Goal: Information Seeking & Learning: Learn about a topic

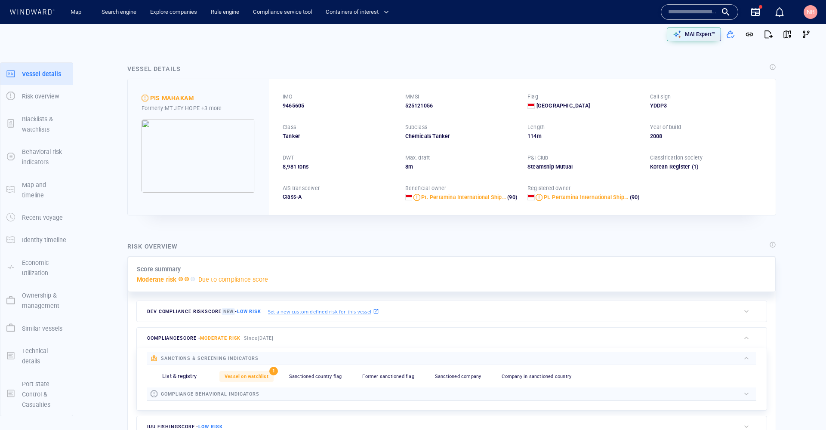
scroll to position [125628, 0]
click at [693, 9] on input "text" at bounding box center [692, 12] width 49 height 13
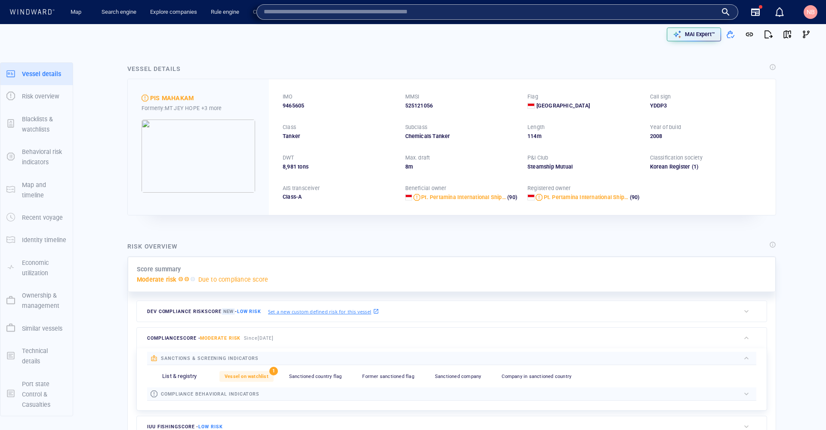
scroll to position [0, 0]
paste input "*******"
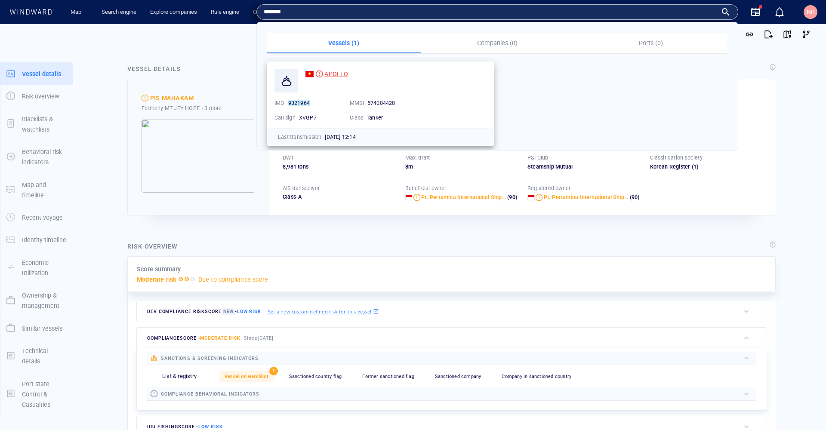
type input "*******"
click at [338, 73] on span "APOLLO" at bounding box center [336, 74] width 24 height 7
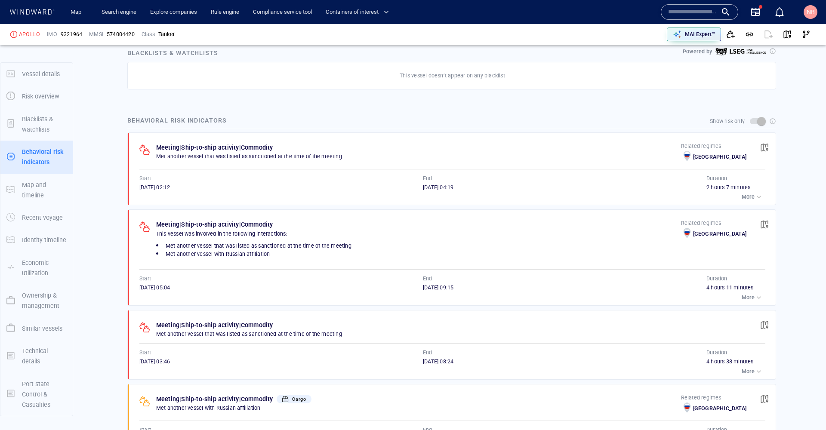
scroll to position [507, 0]
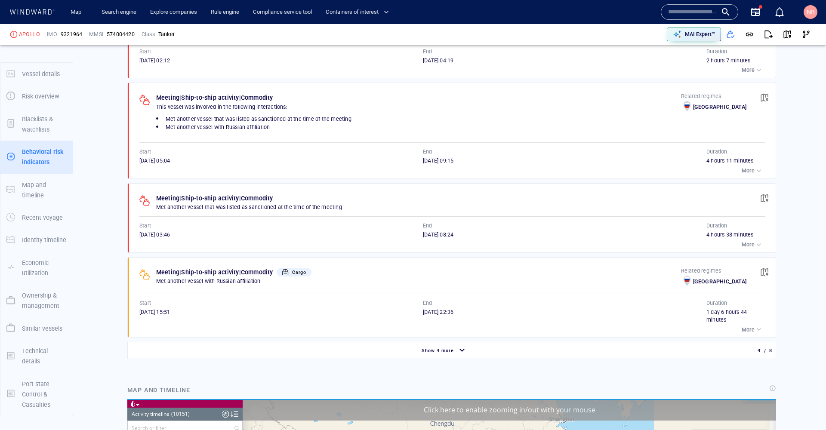
scroll to position [655, 0]
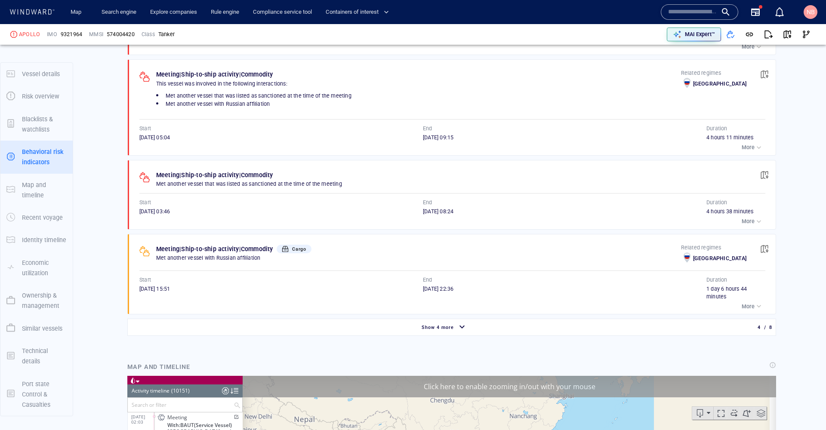
click at [425, 320] on div "Show 4 more" at bounding box center [444, 327] width 630 height 15
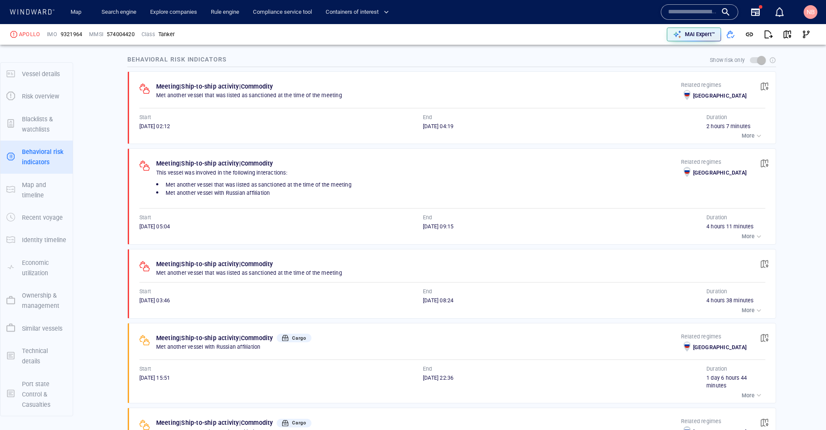
scroll to position [529, 0]
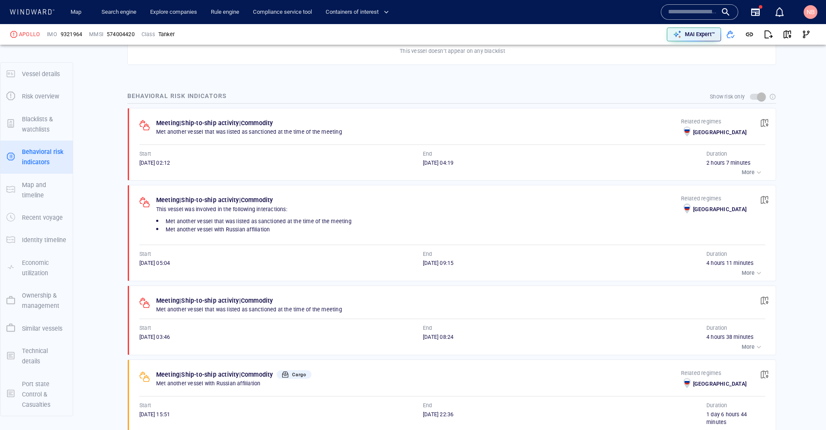
click at [745, 171] on p "More" at bounding box center [747, 173] width 13 height 8
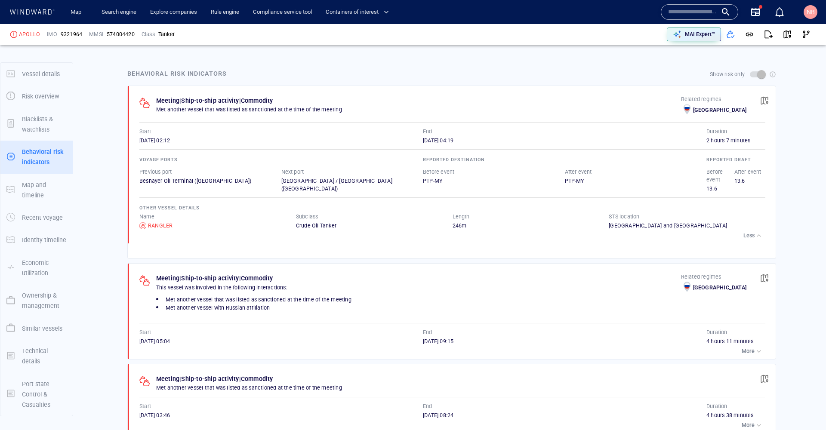
scroll to position [553, 0]
click at [747, 346] on div "More" at bounding box center [752, 350] width 22 height 9
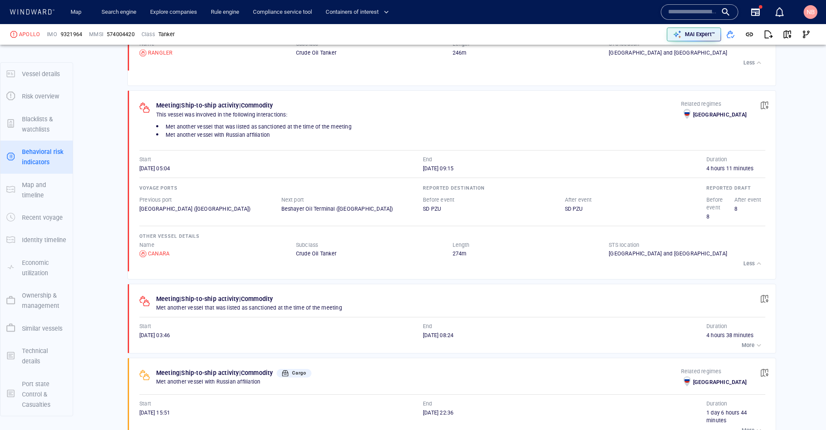
scroll to position [749, 0]
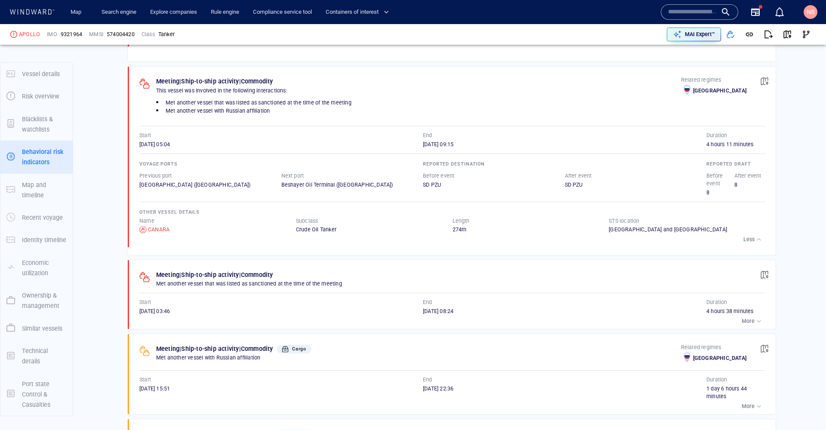
click at [741, 315] on button "More" at bounding box center [752, 321] width 26 height 12
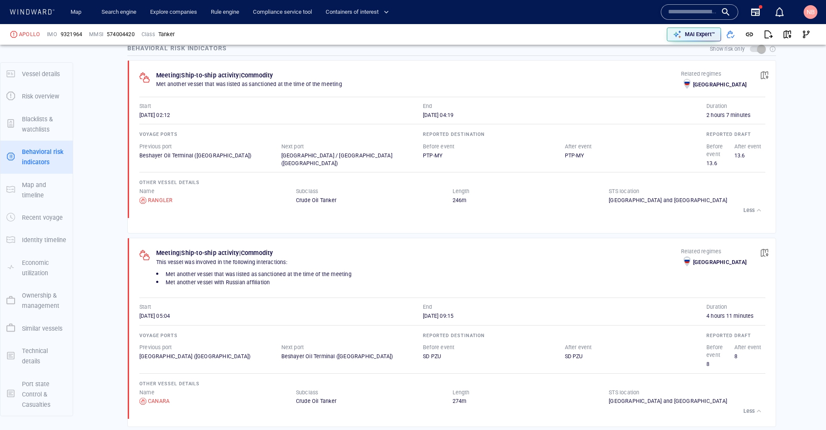
scroll to position [717, 0]
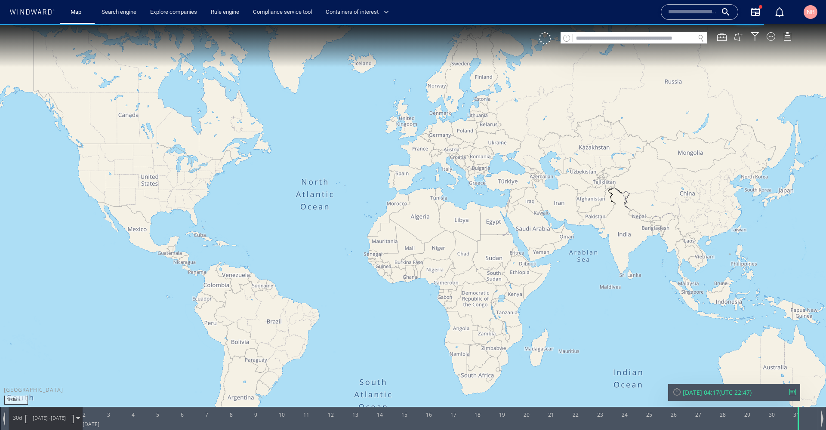
click at [636, 39] on input "text" at bounding box center [634, 39] width 122 height 12
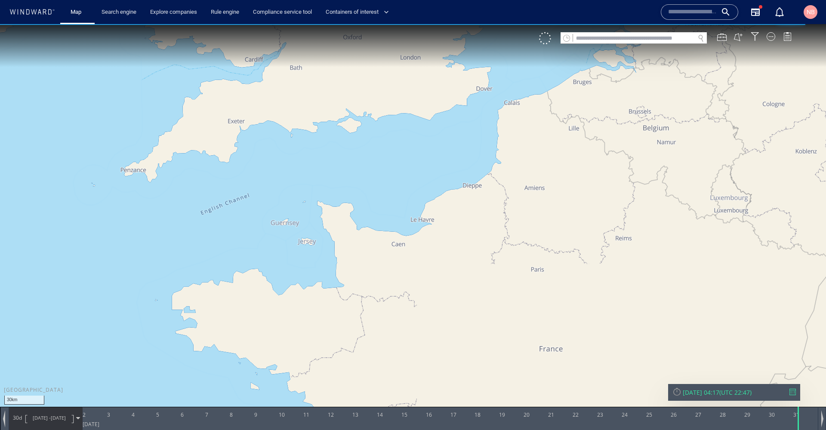
paste input "*******"
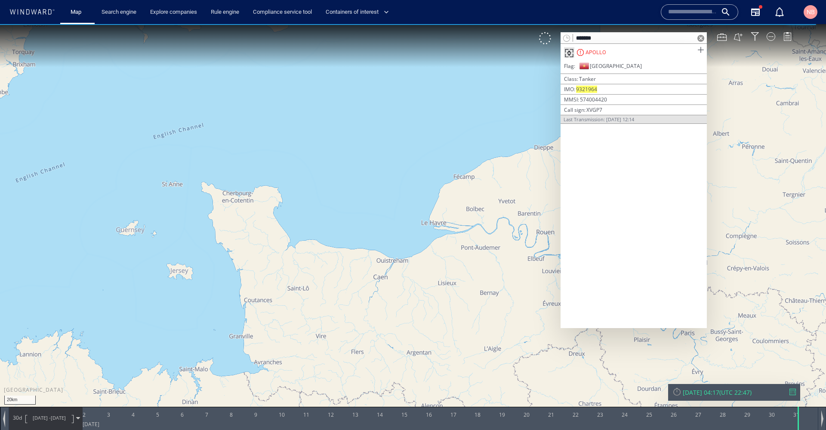
type input "*******"
click at [699, 50] on span at bounding box center [700, 50] width 11 height 11
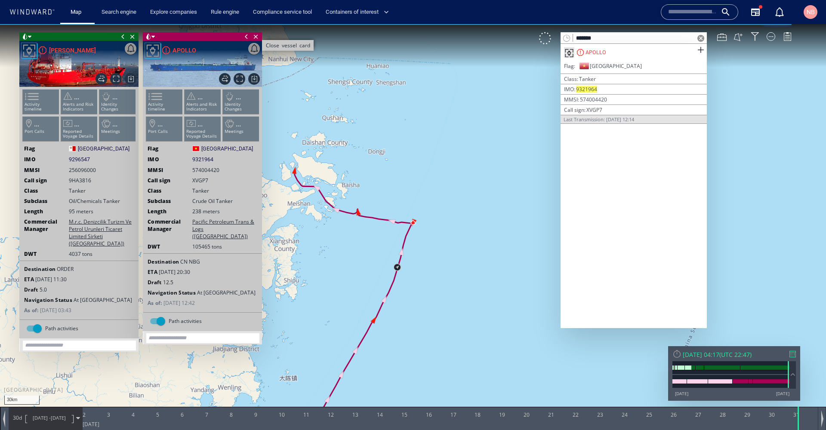
click at [135, 35] on span "Close vessel card" at bounding box center [132, 36] width 9 height 9
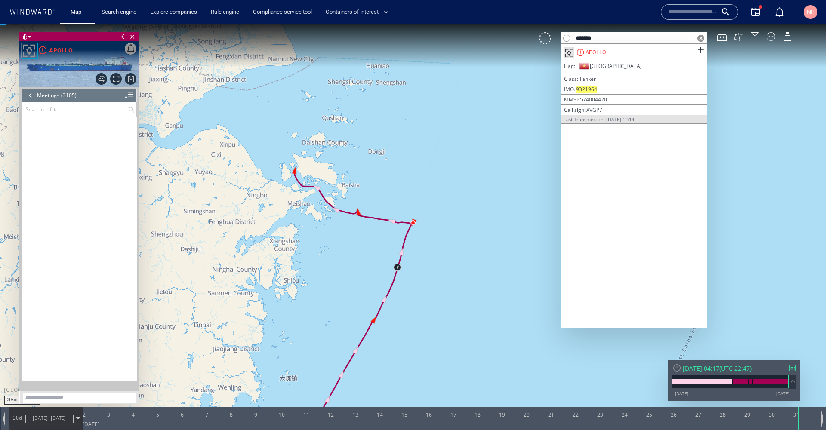
scroll to position [73178, 0]
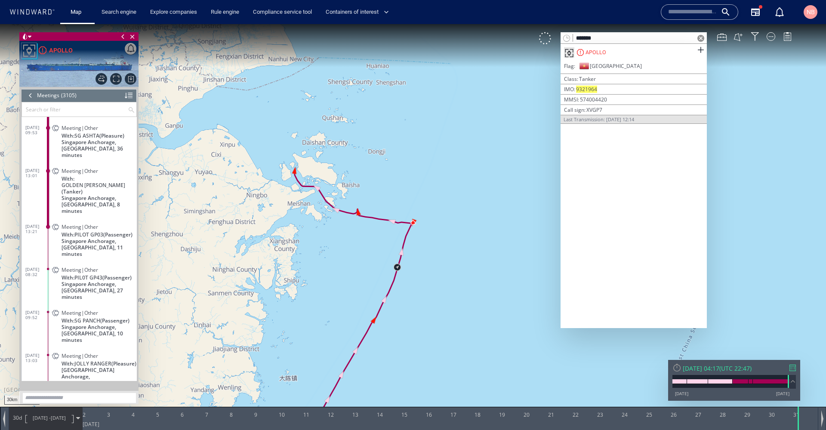
click at [792, 367] on div at bounding box center [792, 368] width 6 height 6
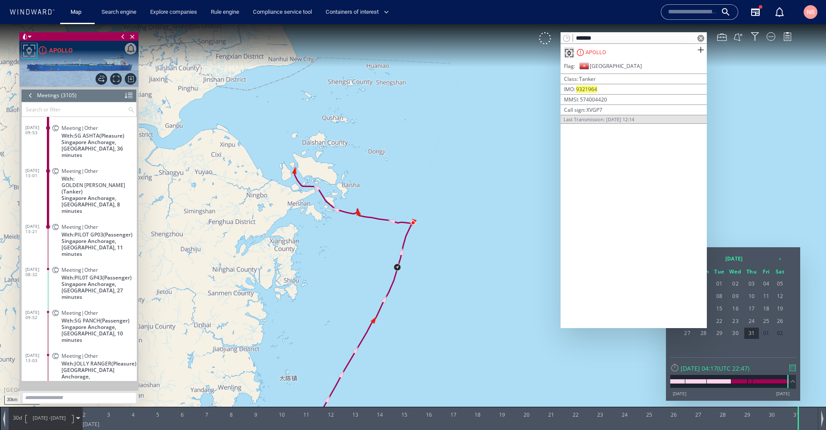
click at [698, 39] on span at bounding box center [700, 38] width 7 height 7
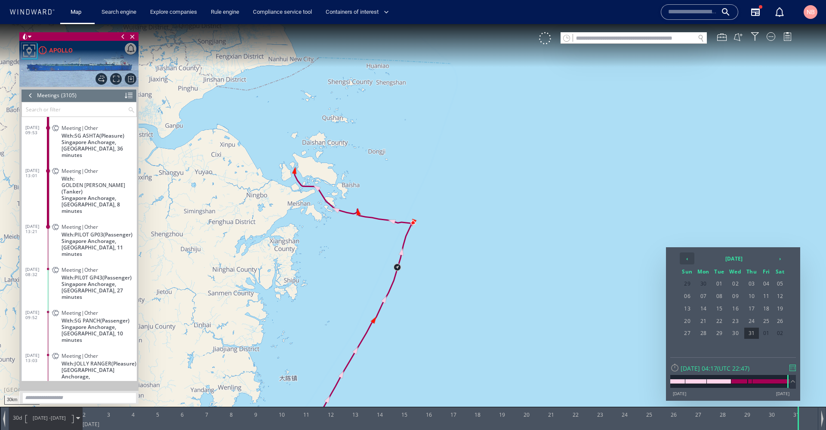
click at [683, 260] on th "‹" at bounding box center [686, 258] width 15 height 12
click at [748, 334] on span "26" at bounding box center [751, 333] width 15 height 11
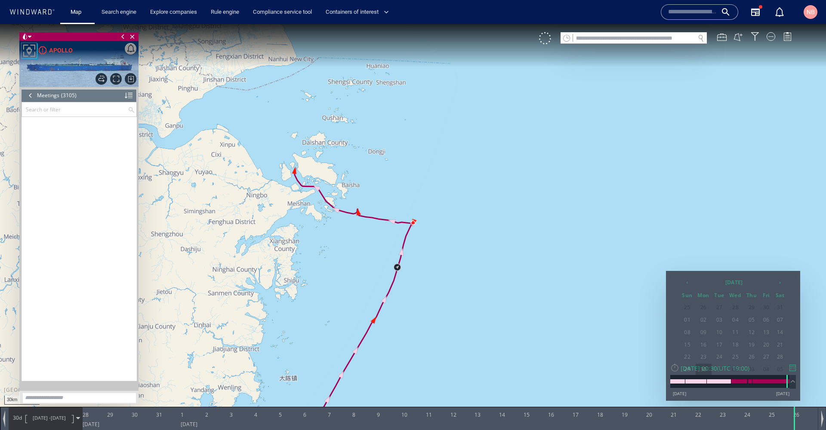
scroll to position [71976, 0]
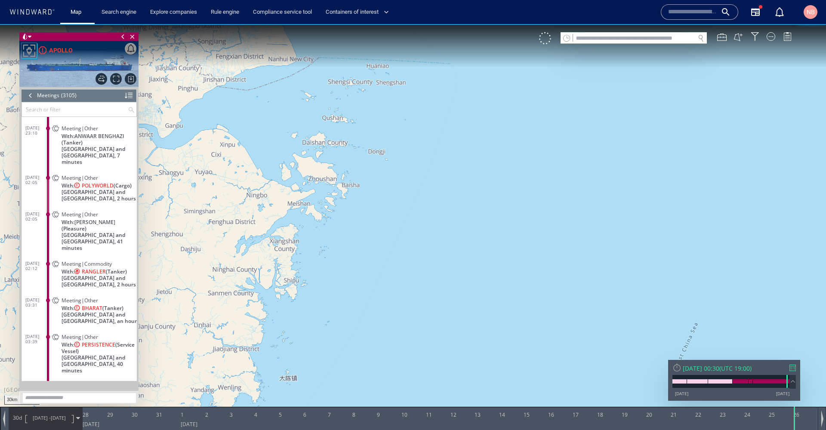
click at [80, 417] on span at bounding box center [78, 418] width 4 height 4
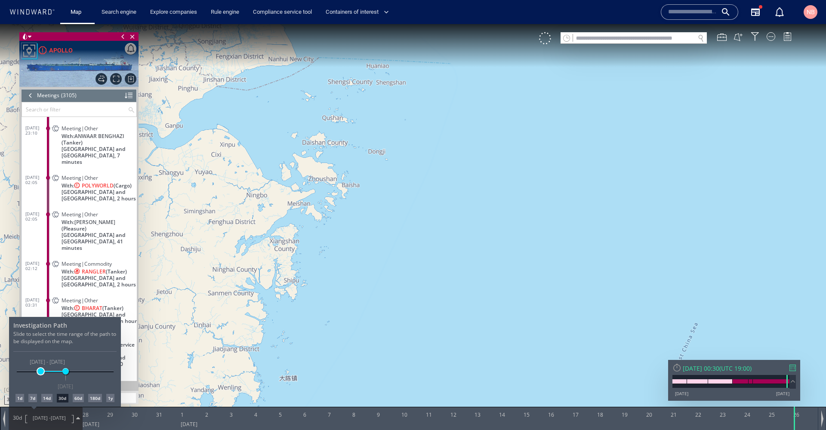
drag, startPoint x: 49, startPoint y: 370, endPoint x: 40, endPoint y: 370, distance: 8.6
click at [40, 370] on span at bounding box center [40, 371] width 6 height 6
click at [476, 253] on div at bounding box center [413, 227] width 826 height 406
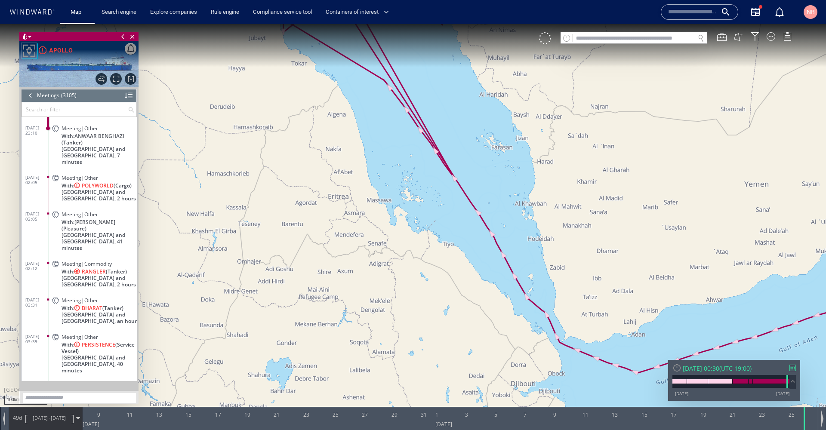
drag, startPoint x: 609, startPoint y: 280, endPoint x: 400, endPoint y: 37, distance: 320.8
click at [400, 37] on canvas "Map" at bounding box center [413, 222] width 826 height 397
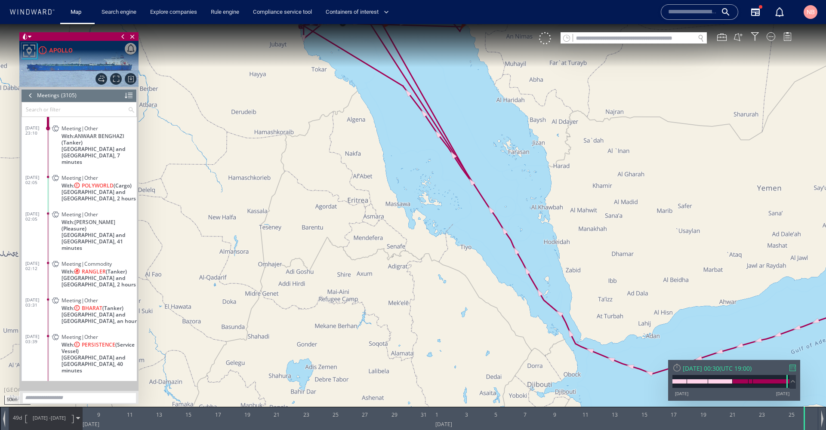
drag, startPoint x: 379, startPoint y: 98, endPoint x: 442, endPoint y: 227, distance: 143.7
click at [442, 228] on canvas "Map" at bounding box center [413, 222] width 826 height 397
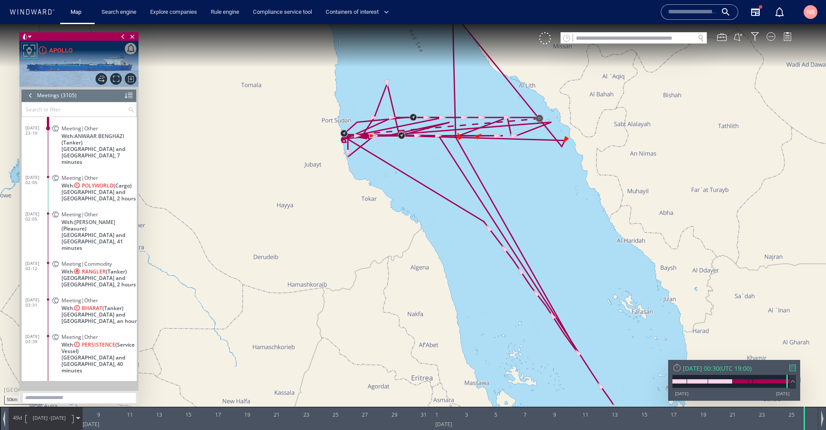
drag, startPoint x: 381, startPoint y: 133, endPoint x: 409, endPoint y: 191, distance: 63.9
click at [409, 191] on canvas "Map" at bounding box center [413, 222] width 826 height 397
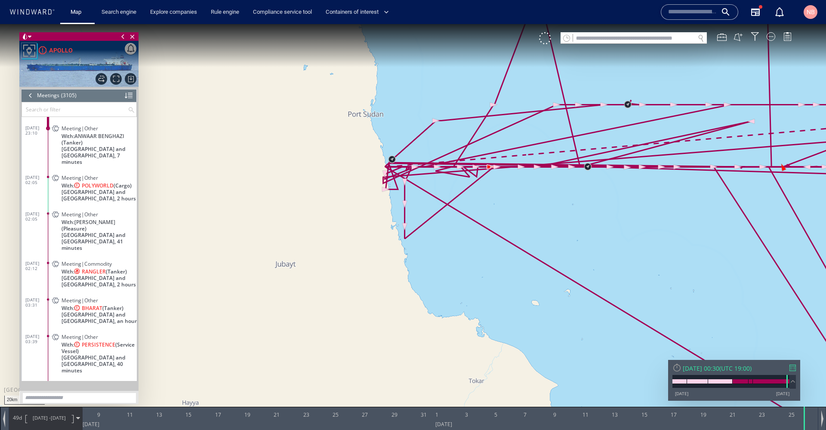
drag, startPoint x: 603, startPoint y: 245, endPoint x: 436, endPoint y: 309, distance: 179.1
click at [436, 309] on canvas "Map" at bounding box center [413, 222] width 826 height 397
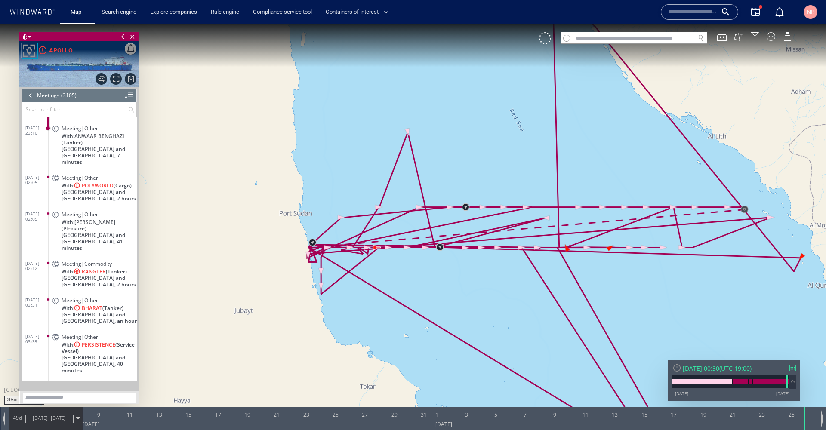
drag, startPoint x: 571, startPoint y: 313, endPoint x: 491, endPoint y: 298, distance: 81.9
click at [491, 298] on canvas "Map" at bounding box center [413, 222] width 826 height 397
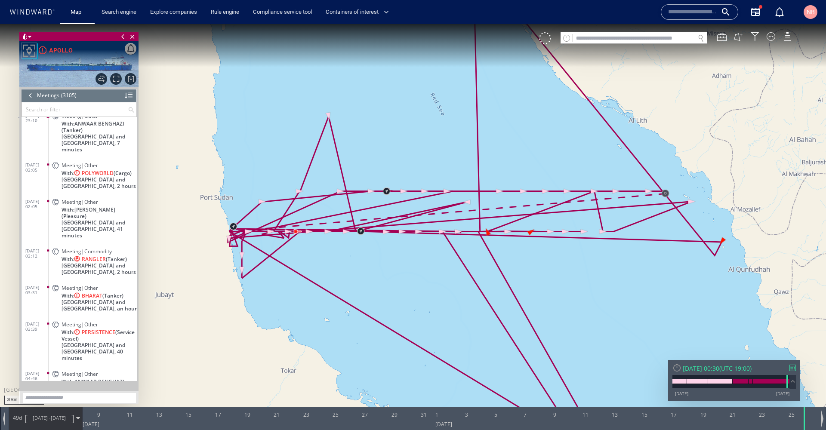
scroll to position [71987, 0]
click at [97, 257] on span "RANGLER" at bounding box center [94, 260] width 24 height 6
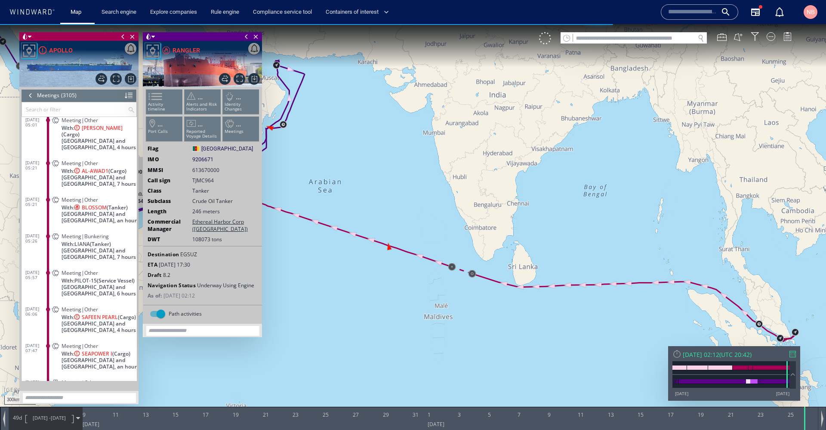
scroll to position [72235, 0]
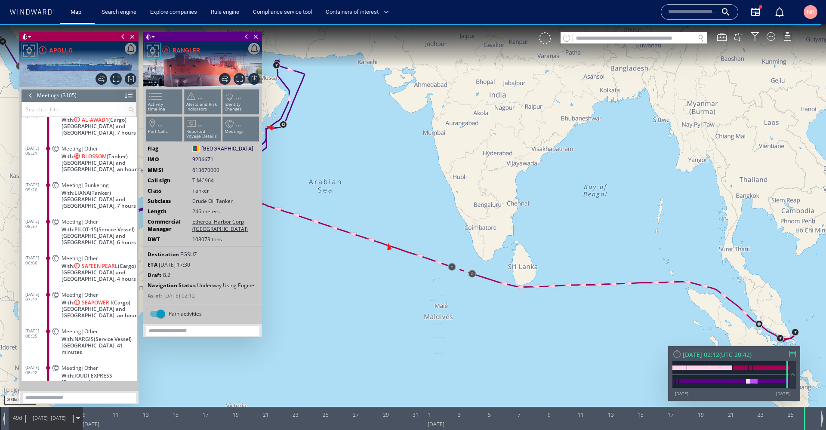
drag, startPoint x: 361, startPoint y: 143, endPoint x: 599, endPoint y: 164, distance: 239.2
click at [599, 164] on canvas "Map" at bounding box center [413, 222] width 826 height 397
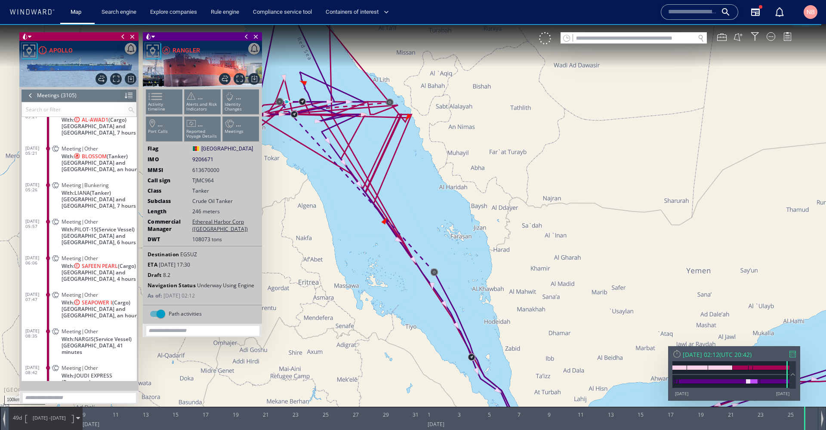
drag, startPoint x: 307, startPoint y: 137, endPoint x: 329, endPoint y: 194, distance: 61.0
click at [329, 194] on canvas "Map" at bounding box center [413, 222] width 826 height 397
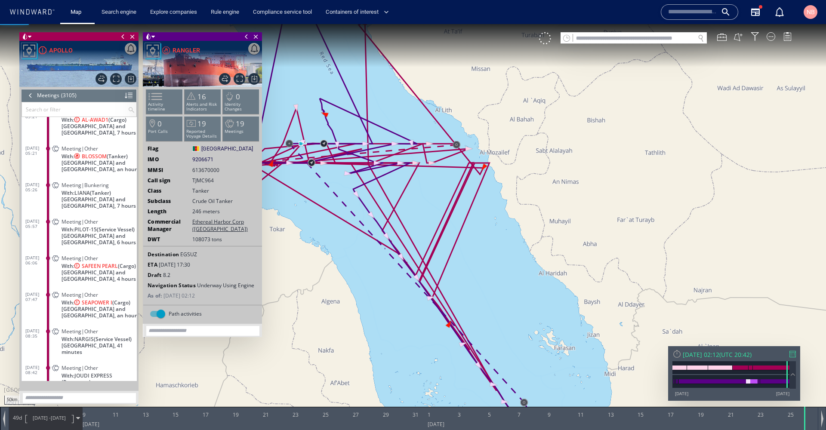
drag, startPoint x: 321, startPoint y: 193, endPoint x: 343, endPoint y: 216, distance: 32.0
click at [343, 216] on canvas "Map" at bounding box center [413, 222] width 826 height 397
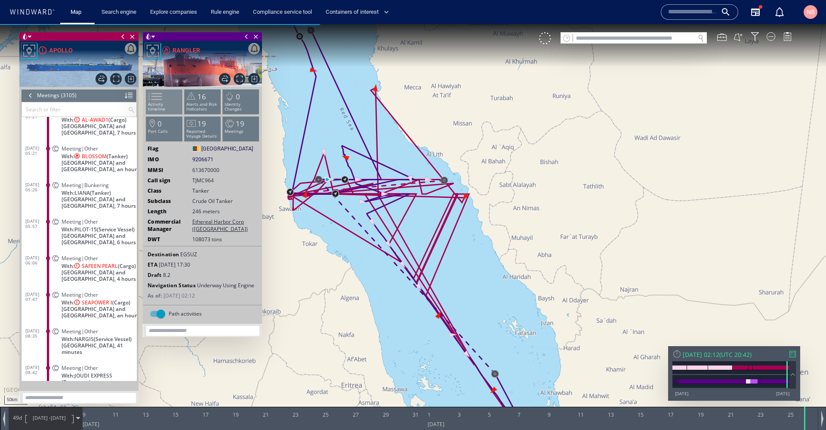
click at [170, 104] on p "Activity timeline" at bounding box center [164, 106] width 37 height 9
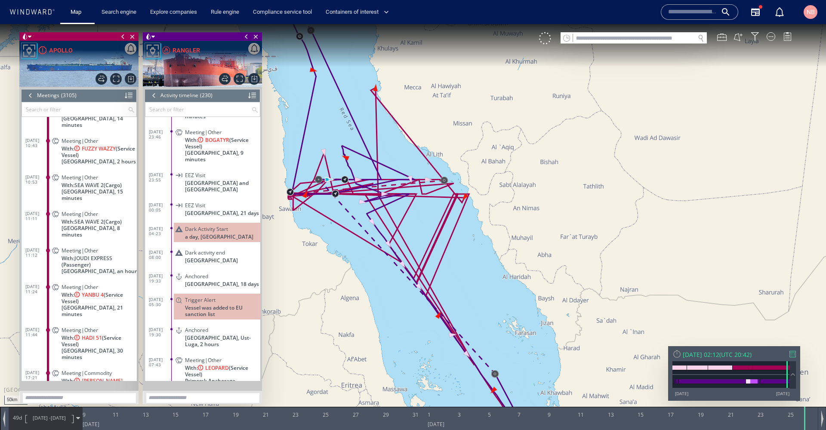
scroll to position [72499, 0]
